Goal: Find specific page/section: Find specific page/section

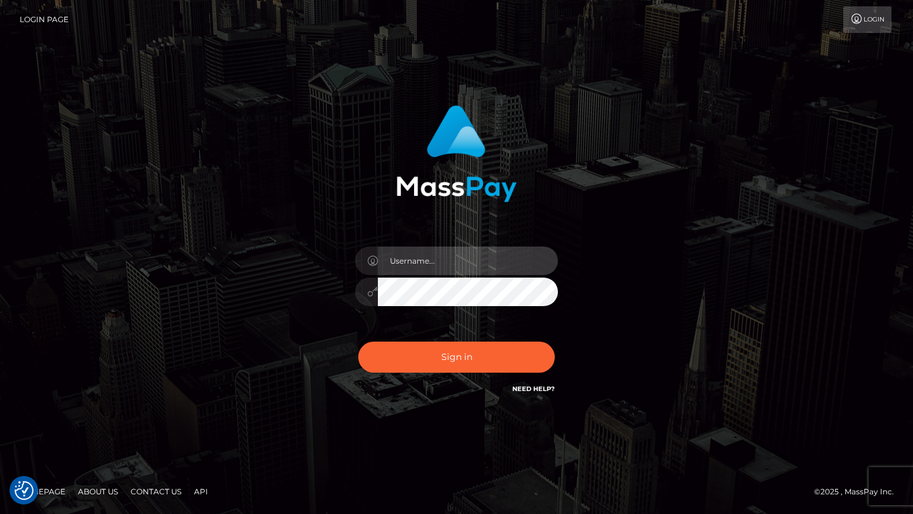
click at [486, 265] on input "text" at bounding box center [468, 261] width 180 height 29
drag, startPoint x: 712, startPoint y: 260, endPoint x: 636, endPoint y: 269, distance: 76.0
click at [712, 260] on div "Sign in" at bounding box center [456, 257] width 723 height 323
click at [424, 264] on input "text" at bounding box center [468, 261] width 180 height 29
type input "tyler.gig"
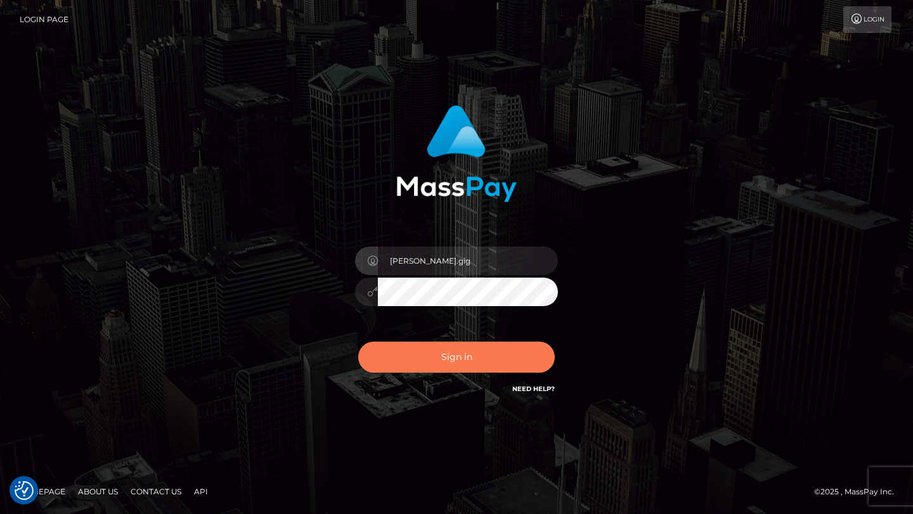
click at [459, 363] on button "Sign in" at bounding box center [456, 357] width 197 height 31
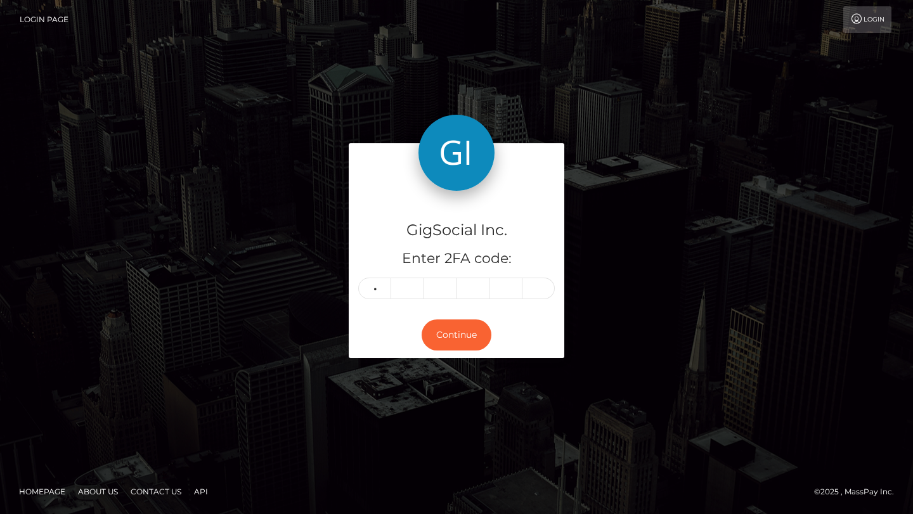
type input "0"
type input "5"
type input "2"
type input "9"
type input "0"
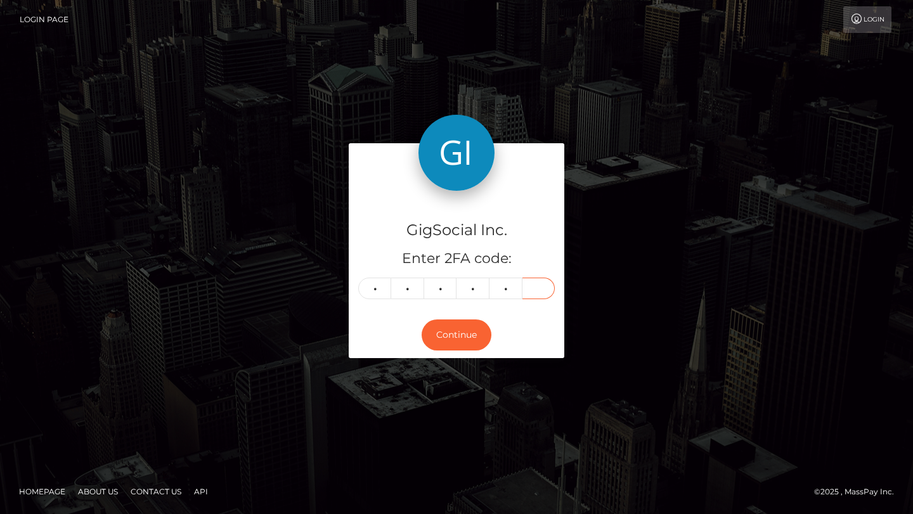
type input "0"
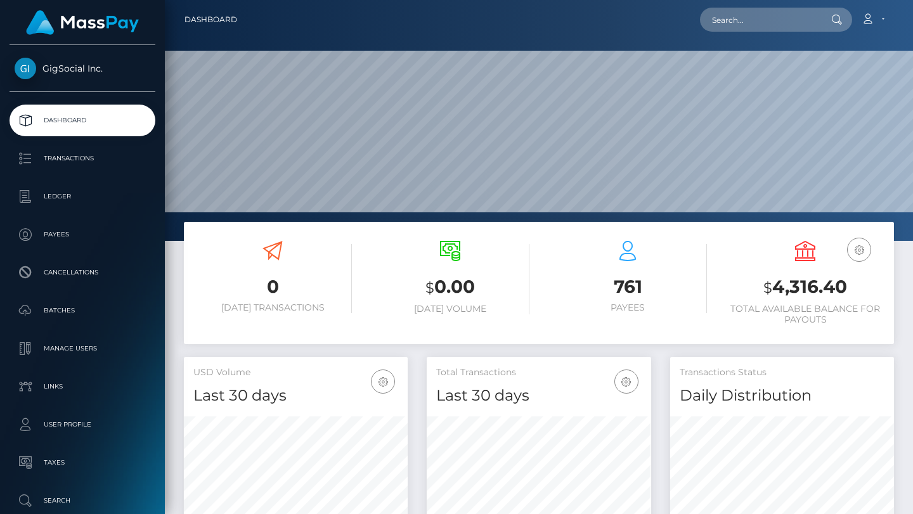
scroll to position [225, 224]
click at [772, 41] on div at bounding box center [539, 120] width 748 height 241
click at [772, 32] on div "Loading... Loading... Account Edit Profile Logout" at bounding box center [570, 19] width 646 height 27
click at [771, 22] on input "text" at bounding box center [759, 20] width 119 height 24
paste input "meganlewiss@outlook.com"
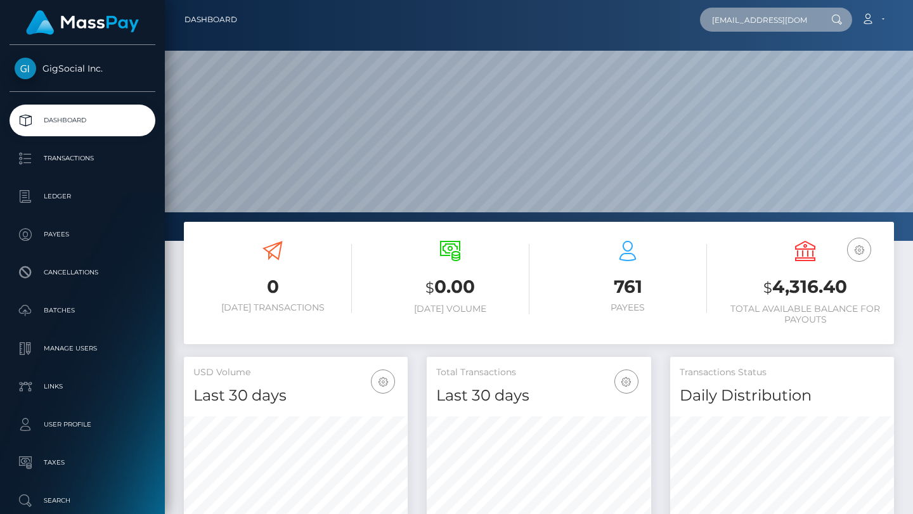
scroll to position [0, 18]
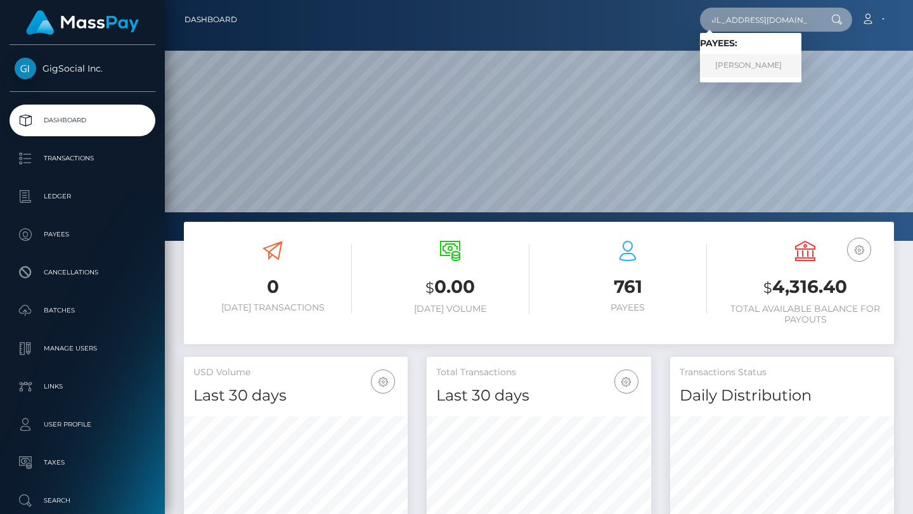
type input "meganlewiss@outlook.com"
click at [753, 75] on link "Megan Lewis" at bounding box center [750, 65] width 101 height 23
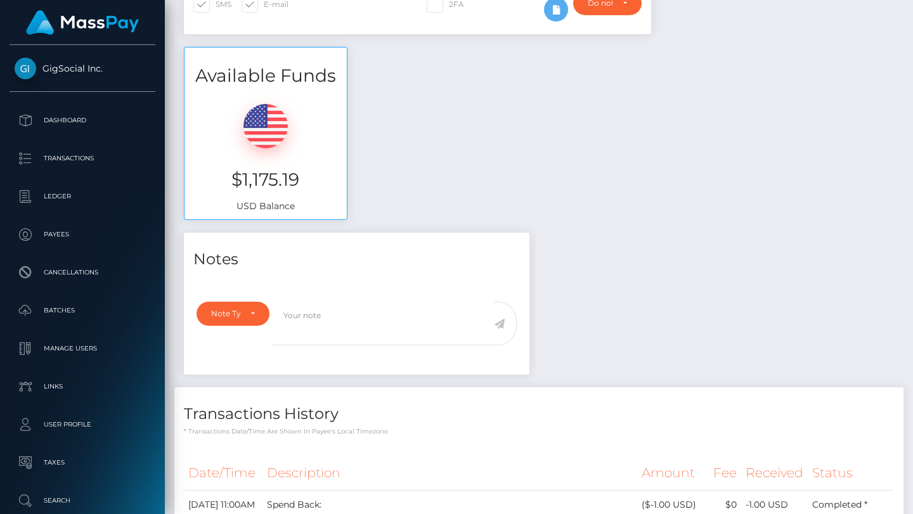
scroll to position [350, 0]
